Goal: Task Accomplishment & Management: Manage account settings

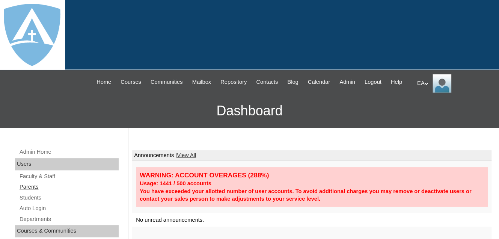
click at [32, 191] on link "Parents" at bounding box center [69, 186] width 100 height 9
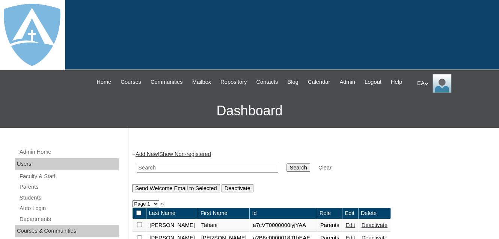
click at [143, 173] on input "text" at bounding box center [207, 168] width 141 height 10
paste input "[EMAIL_ADDRESS][DOMAIN_NAME]"
type input "[EMAIL_ADDRESS][DOMAIN_NAME]"
click at [286, 172] on input "Search" at bounding box center [297, 167] width 23 height 8
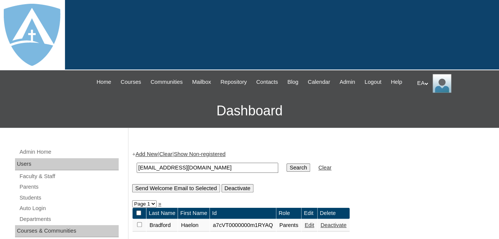
scroll to position [113, 0]
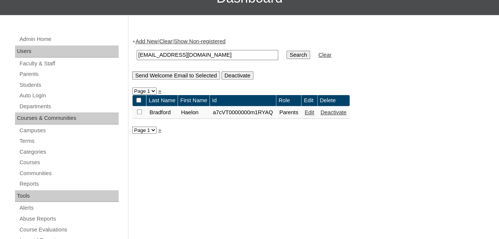
click at [314, 115] on link "Edit" at bounding box center [308, 112] width 9 height 6
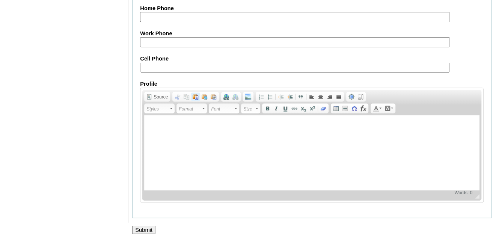
scroll to position [786, 0]
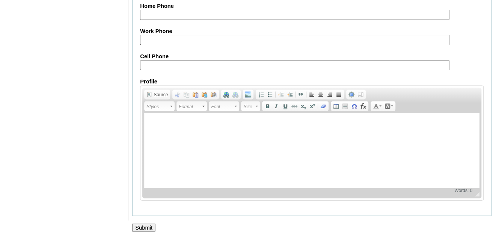
click at [140, 225] on input "Submit" at bounding box center [143, 227] width 23 height 8
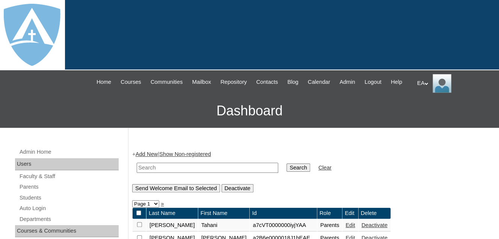
click at [426, 85] on div "EA My Profile My Settings Logout" at bounding box center [454, 83] width 74 height 19
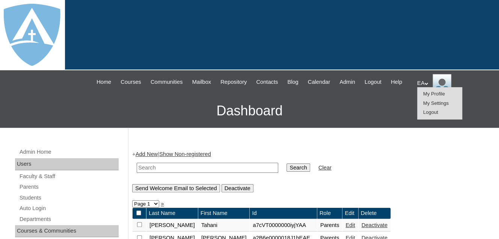
click at [432, 113] on span "Logout" at bounding box center [430, 112] width 15 height 6
